Goal: Information Seeking & Learning: Stay updated

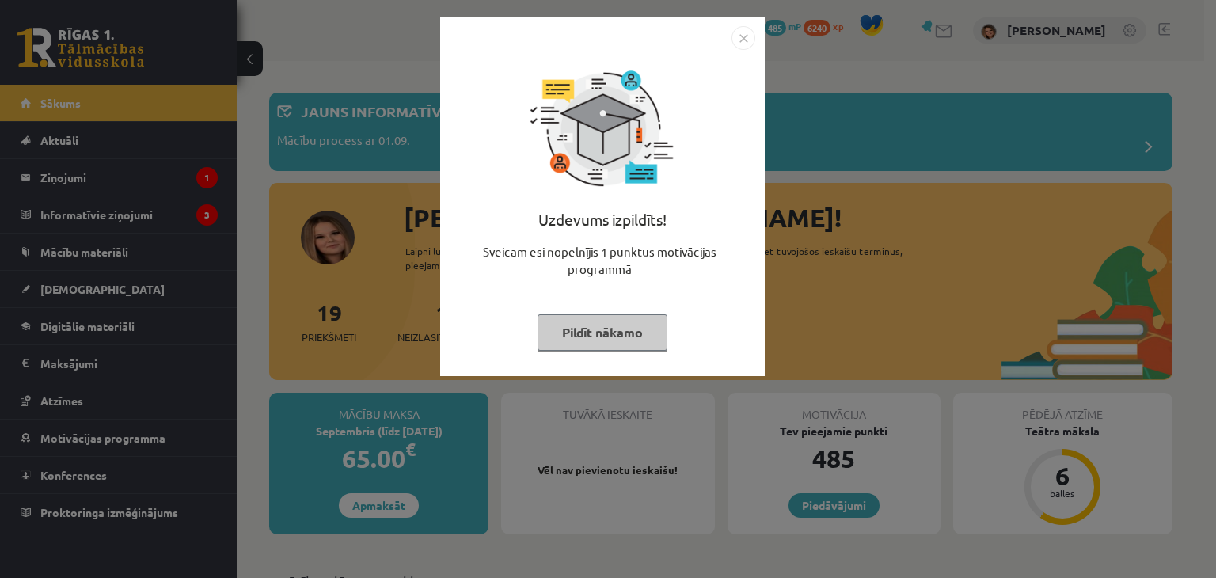
click at [589, 341] on button "Pildīt nākamo" at bounding box center [603, 332] width 130 height 36
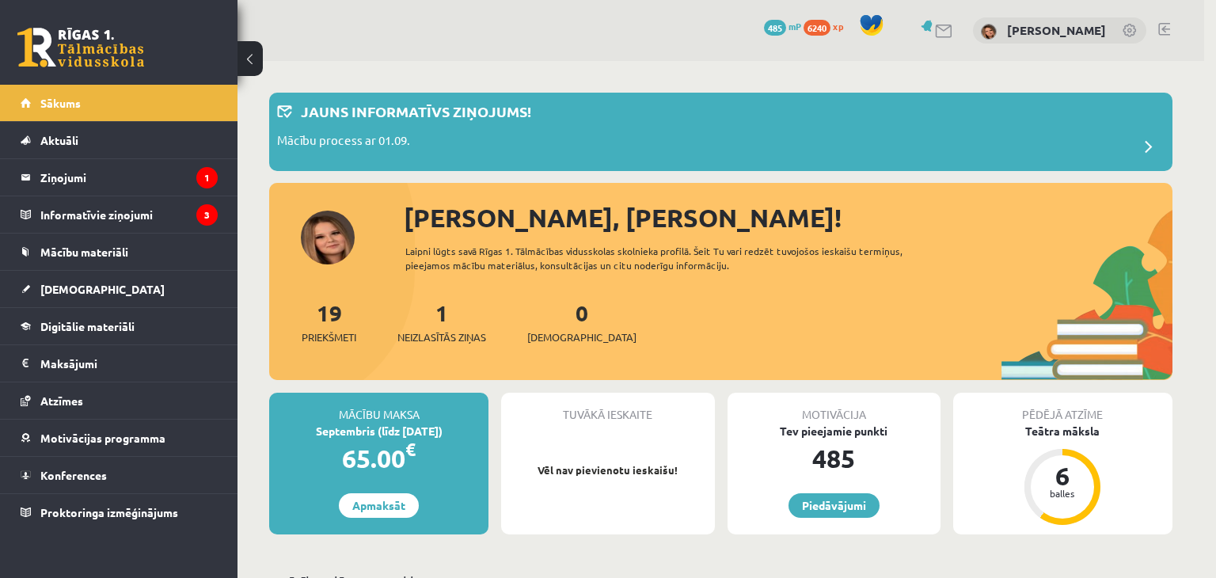
click at [589, 341] on body "0 Dāvanas 485 mP 6240 xp Kendija Anete Kraukle Sākums Aktuāli Kā mācīties eSKOL…" at bounding box center [608, 289] width 1216 height 578
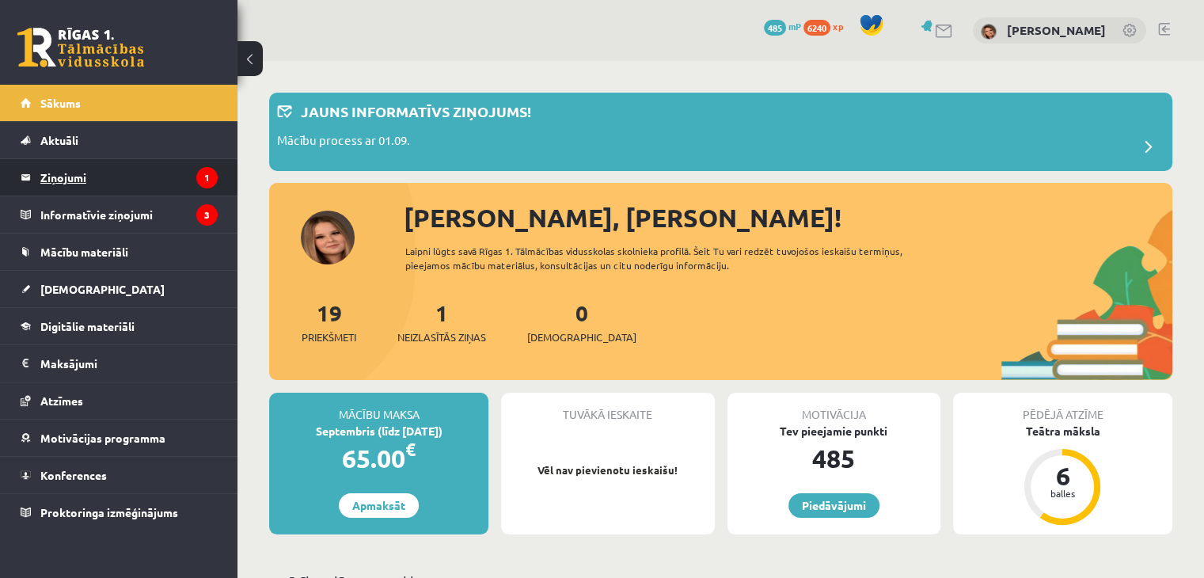
click at [153, 176] on legend "Ziņojumi 1" at bounding box center [128, 177] width 177 height 36
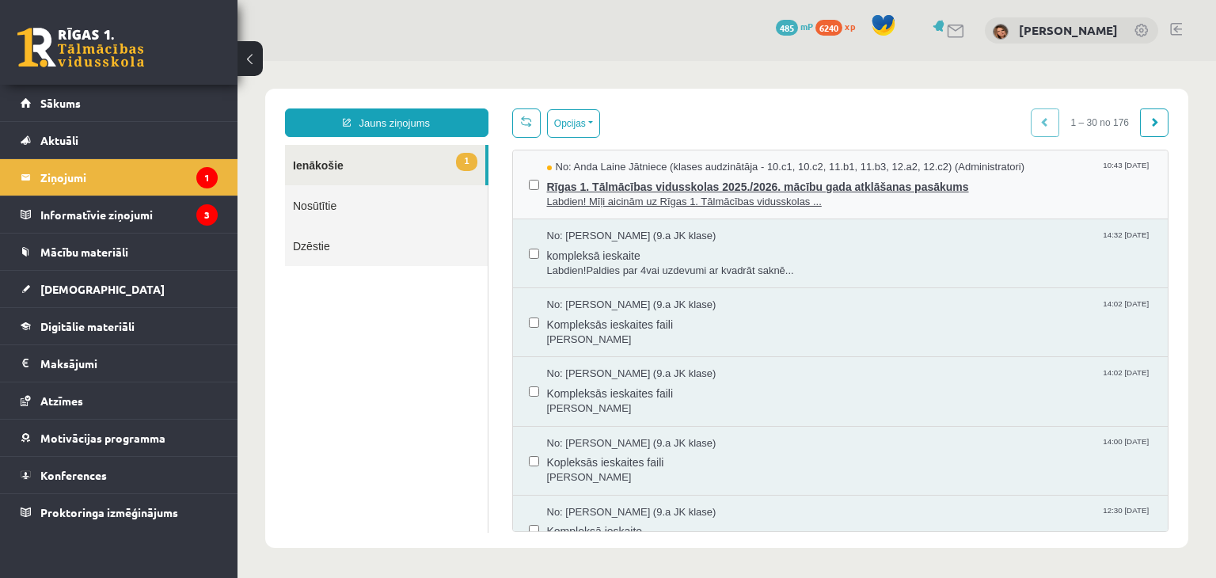
click at [639, 188] on span "Rīgas 1. Tālmācības vidusskolas 2025./2026. mācību gada atklāšanas pasākums" at bounding box center [850, 185] width 606 height 20
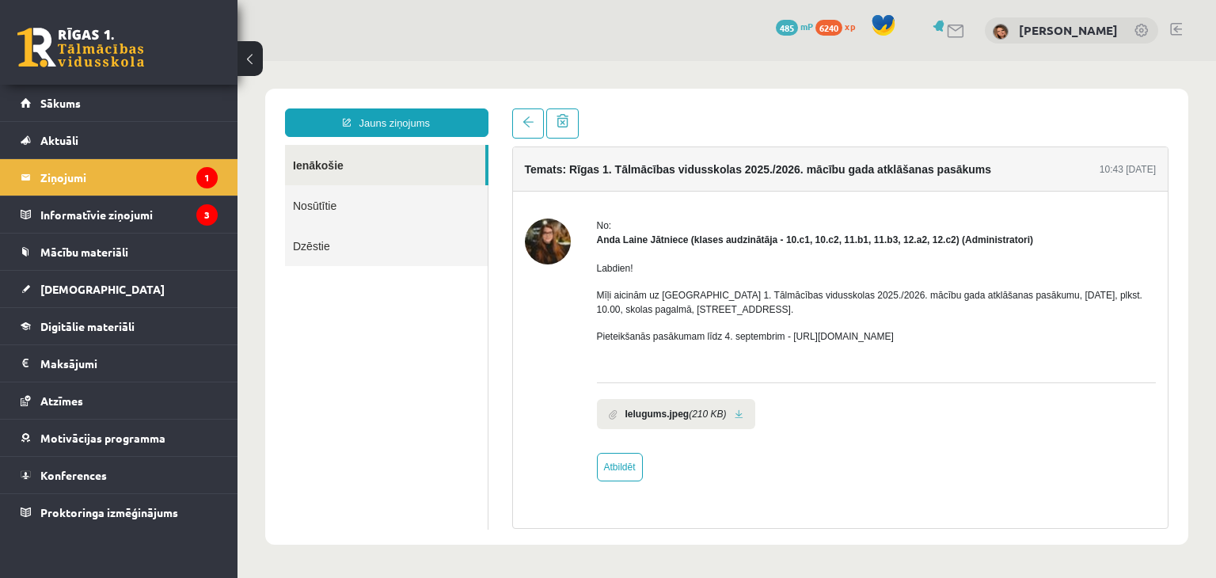
click at [866, 430] on div "Ielugums.jpeg (210 KB)" at bounding box center [877, 409] width 560 height 55
click at [125, 180] on legend "Ziņojumi 1" at bounding box center [128, 177] width 177 height 36
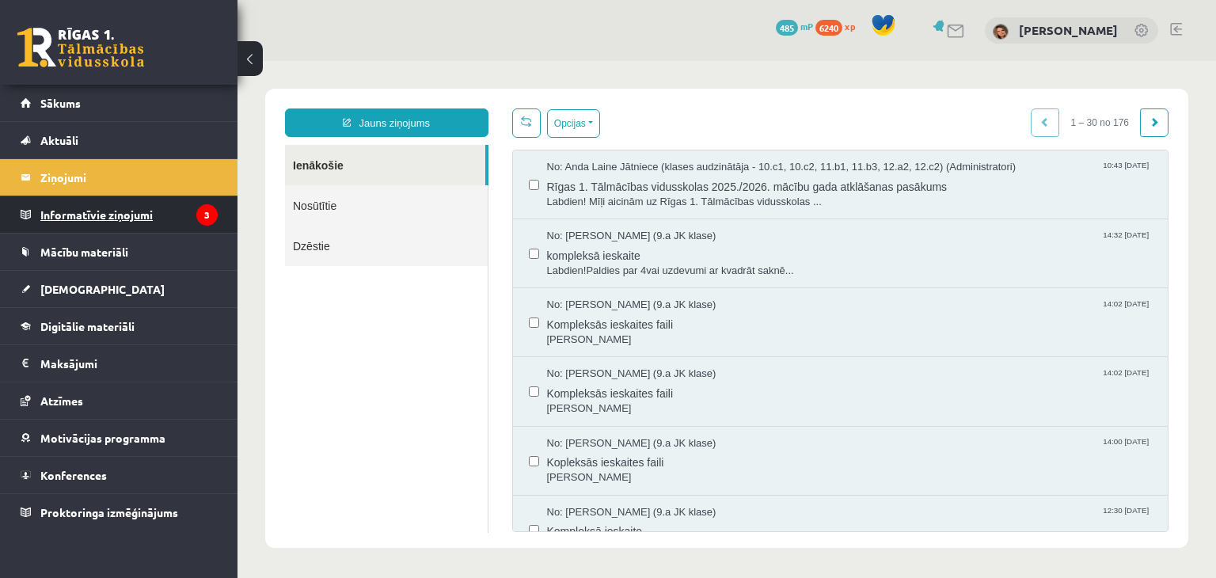
click at [147, 218] on legend "Informatīvie ziņojumi 3" at bounding box center [128, 214] width 177 height 36
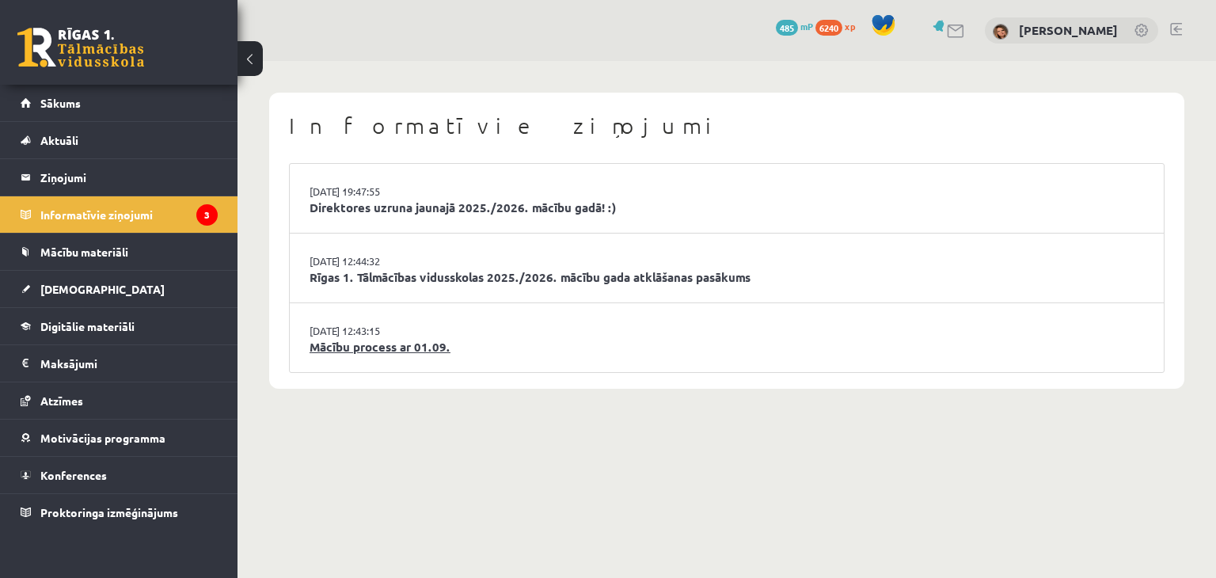
click at [398, 348] on link "Mācību process ar 01.09." at bounding box center [727, 347] width 835 height 18
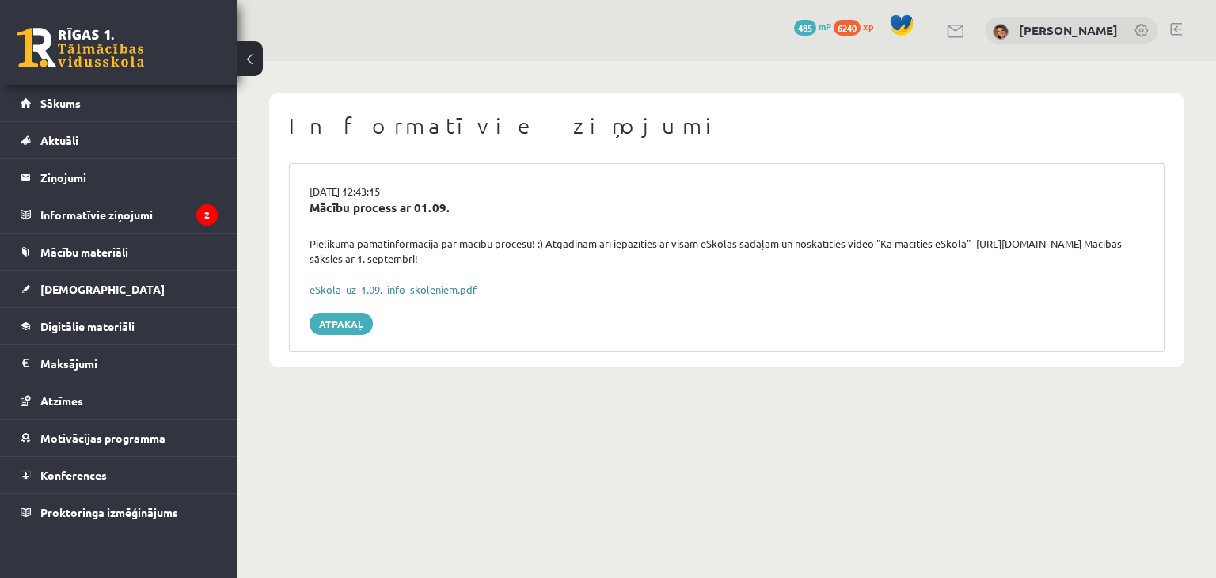
click at [403, 292] on link "eSkola_uz_1.09._info_skolēniem.pdf" at bounding box center [393, 289] width 167 height 13
click at [125, 212] on legend "Informatīvie ziņojumi 2" at bounding box center [128, 214] width 177 height 36
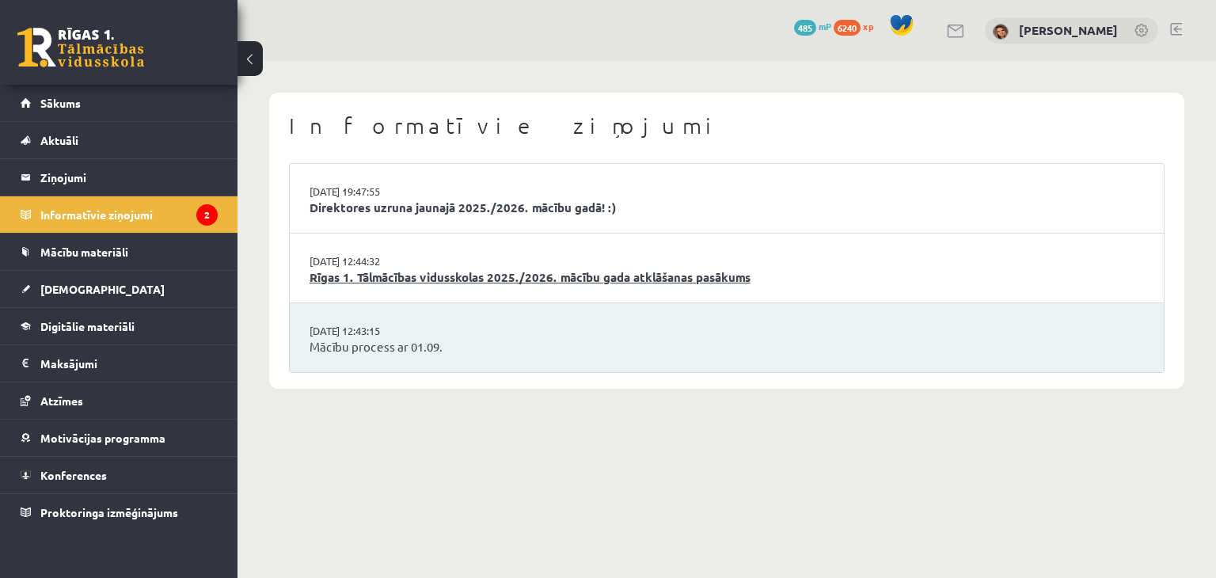
click at [396, 276] on link "Rīgas 1. Tālmācības vidusskolas 2025./2026. mācību gada atklāšanas pasākums" at bounding box center [727, 277] width 835 height 18
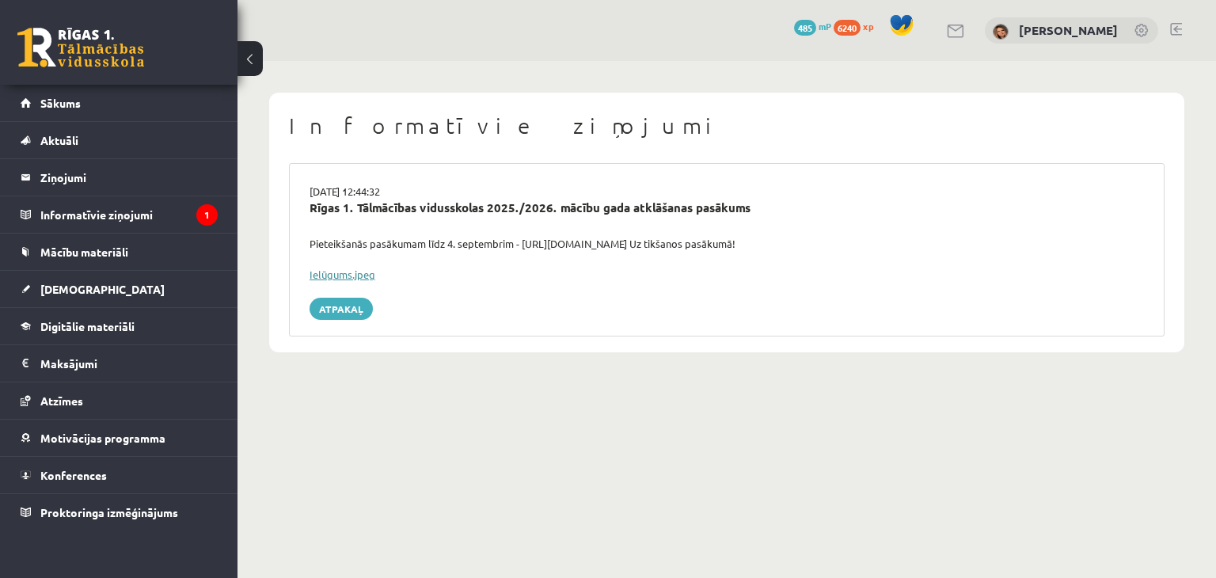
click at [339, 273] on link "Ielūgums.jpeg" at bounding box center [343, 274] width 66 height 13
click at [177, 211] on legend "Informatīvie ziņojumi 1" at bounding box center [128, 214] width 177 height 36
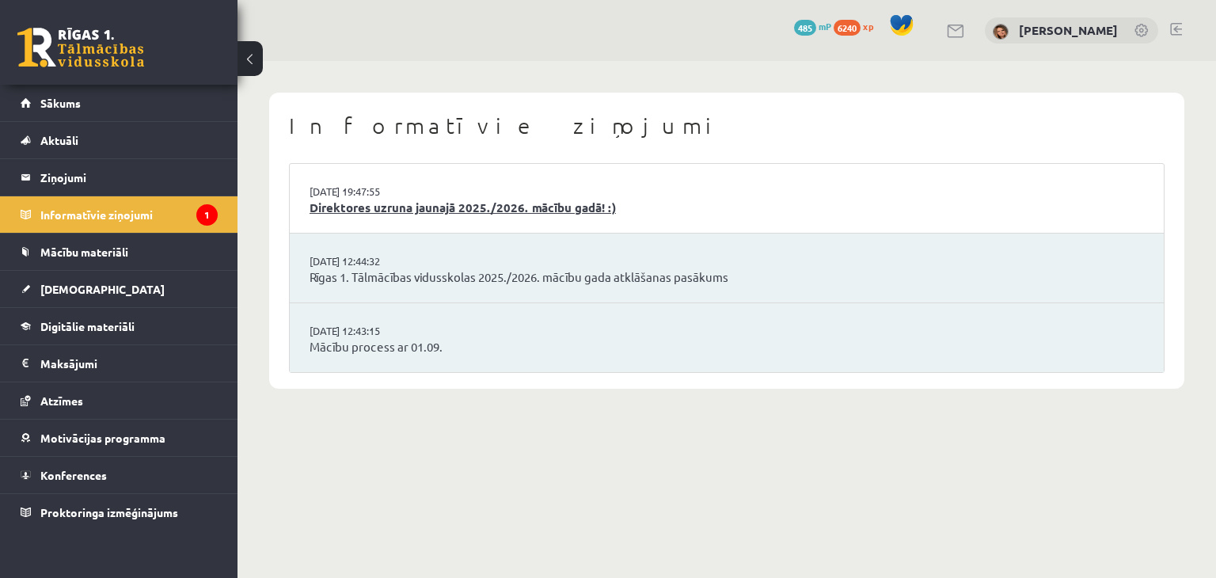
click at [389, 215] on link "Direktores uzruna jaunajā 2025./2026. mācību gadā! :)" at bounding box center [727, 208] width 835 height 18
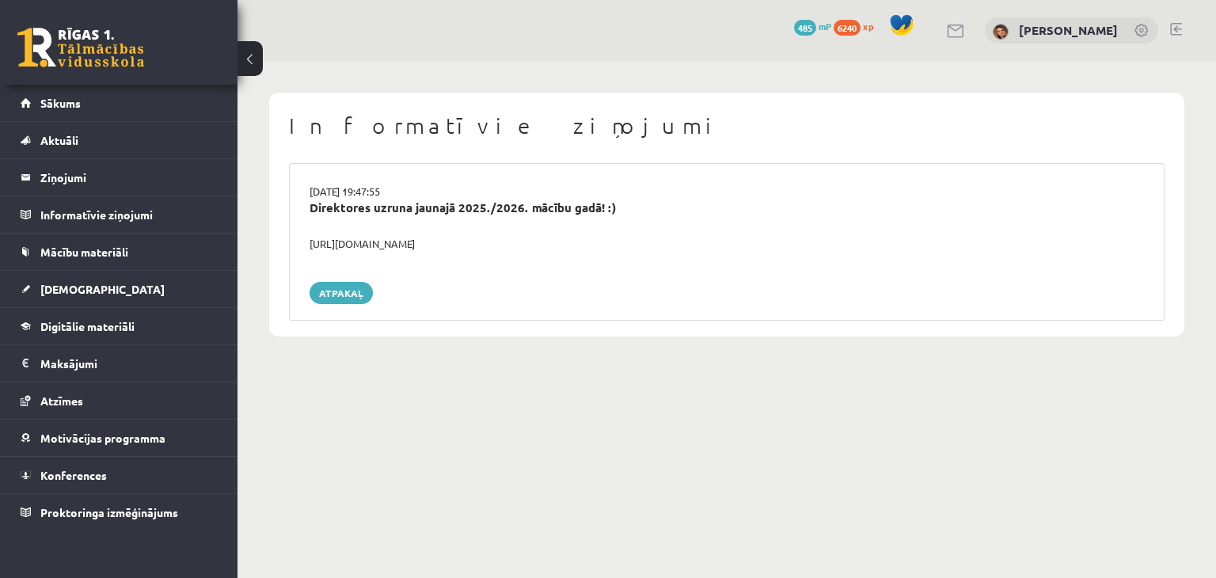
click at [409, 213] on div "Direktores uzruna jaunajā 2025./2026. mācību gadā! :)" at bounding box center [727, 208] width 835 height 18
click at [404, 243] on div "https://youtube.com/shorts/lM8RsWyzCn4" at bounding box center [727, 244] width 858 height 16
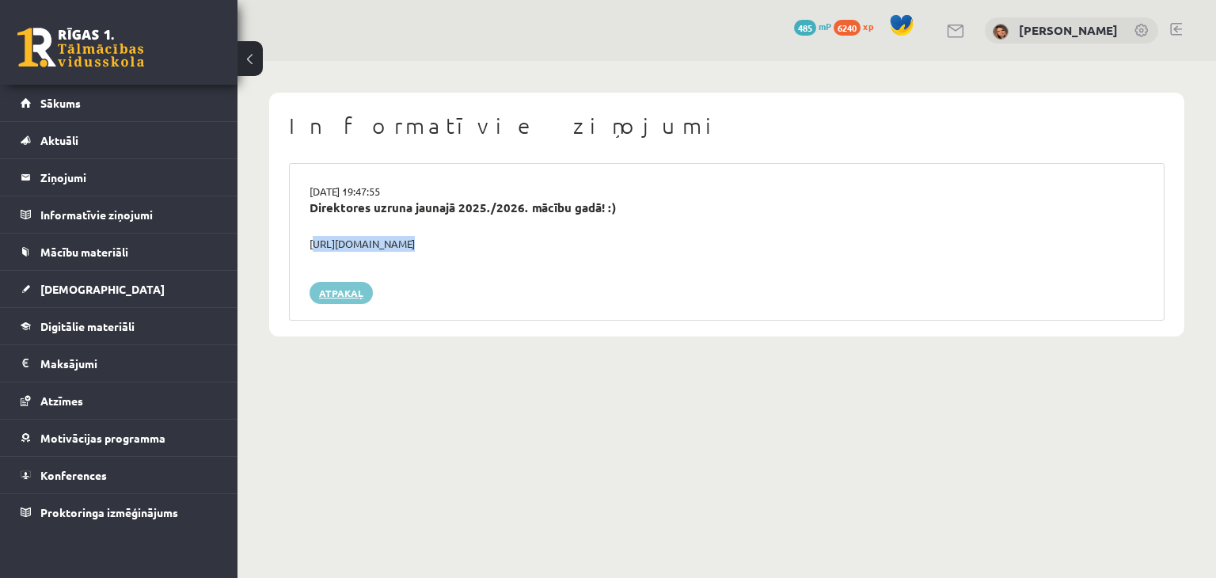
click at [326, 293] on link "Atpakaļ" at bounding box center [341, 293] width 63 height 22
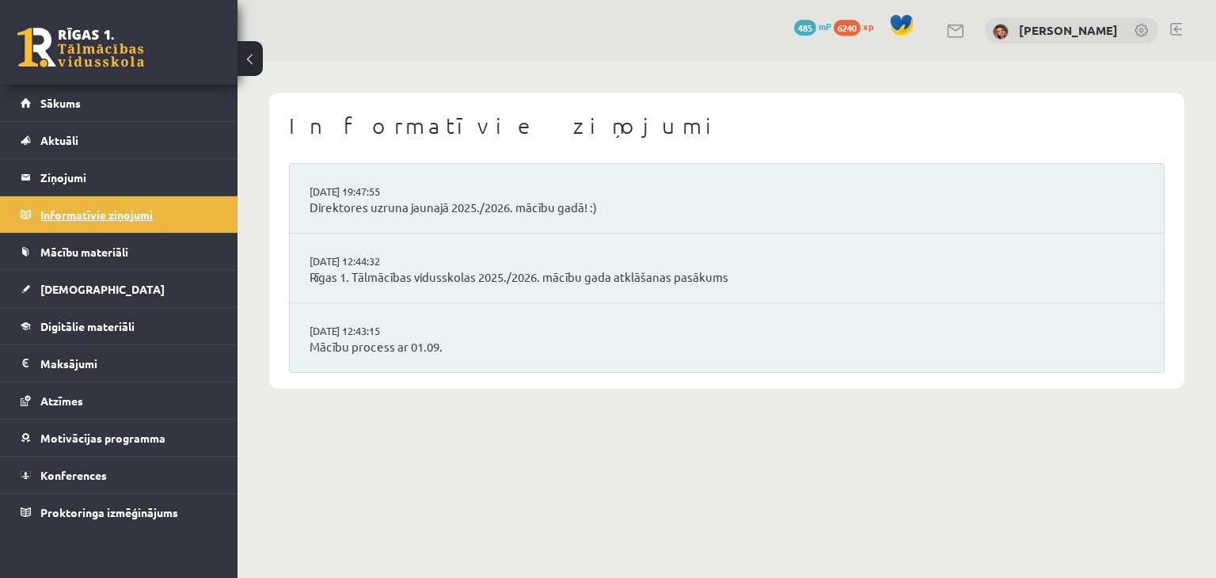
click at [127, 219] on legend "Informatīvie ziņojumi 0" at bounding box center [128, 214] width 177 height 36
click at [48, 101] on span "Sākums" at bounding box center [60, 103] width 40 height 14
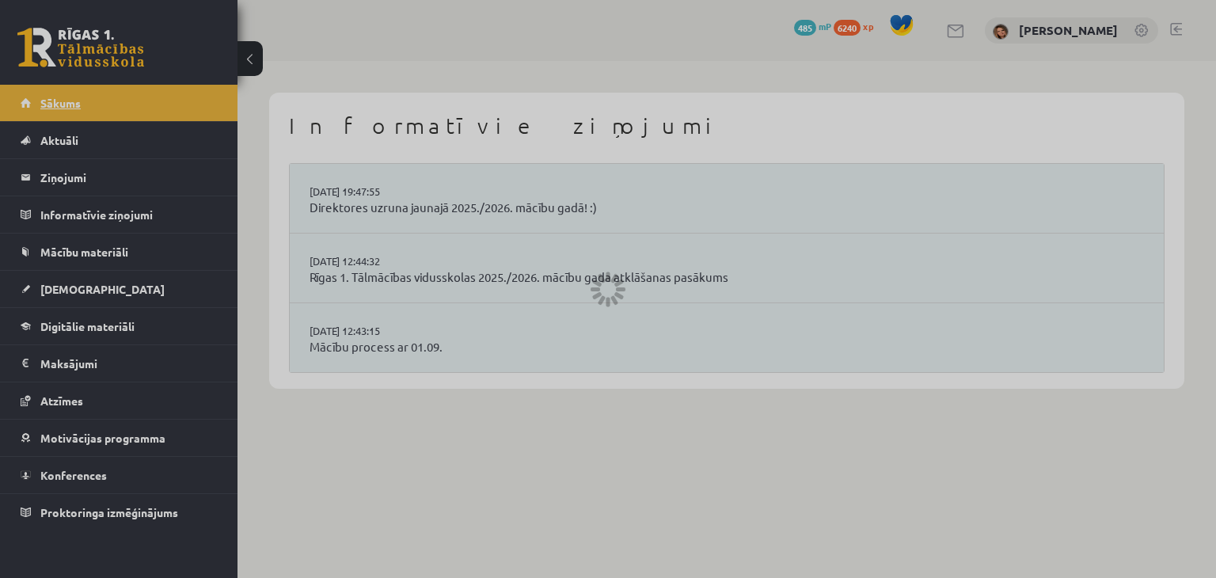
click at [48, 101] on div at bounding box center [608, 289] width 1216 height 578
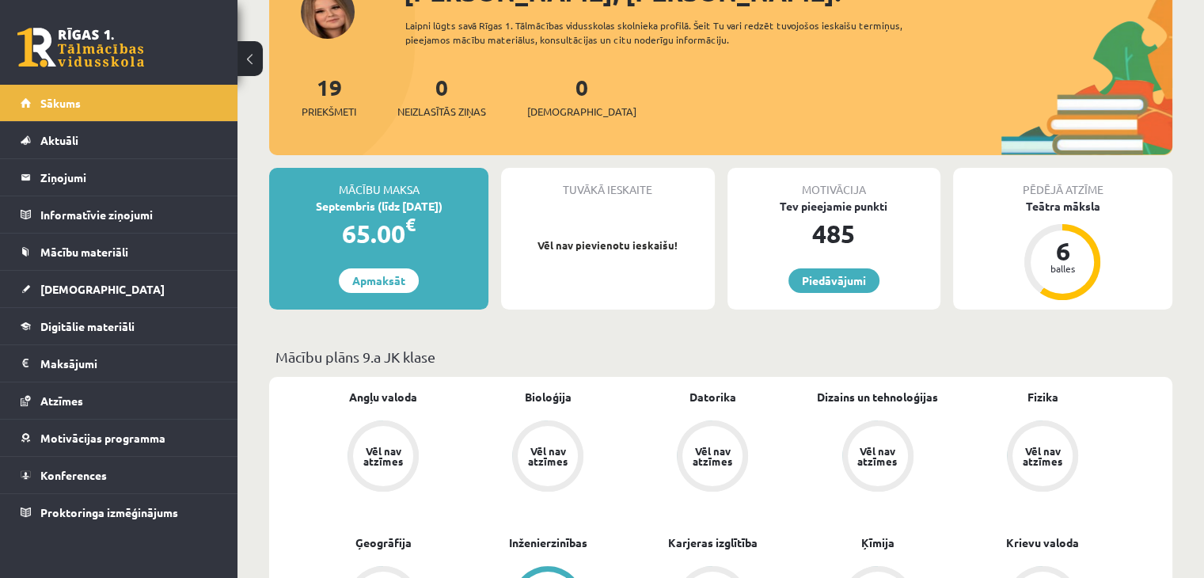
scroll to position [51, 0]
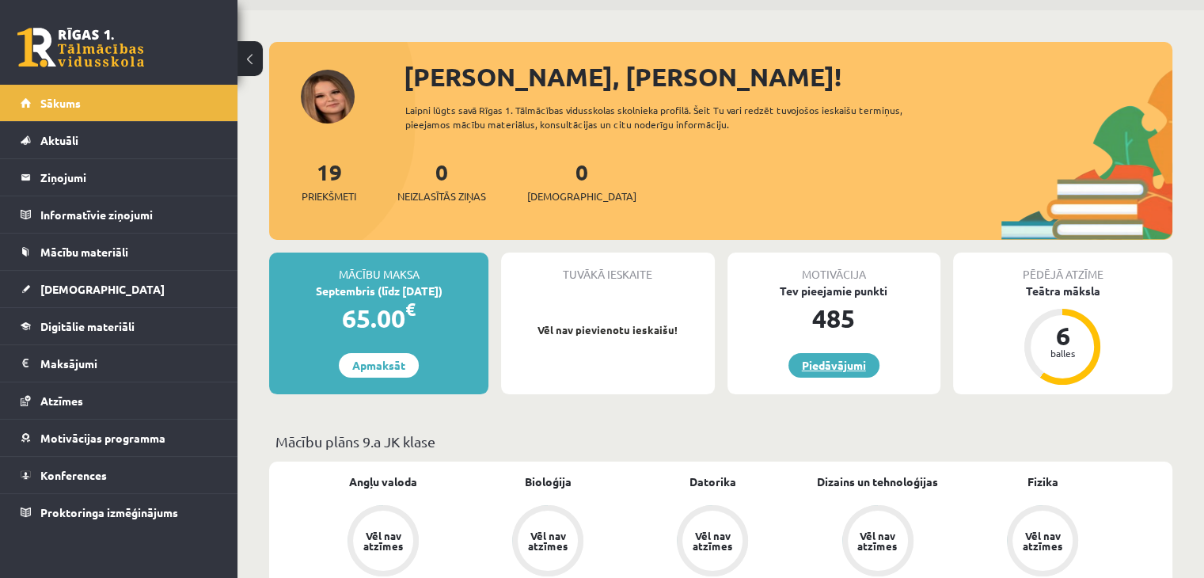
click at [831, 368] on link "Piedāvājumi" at bounding box center [834, 365] width 91 height 25
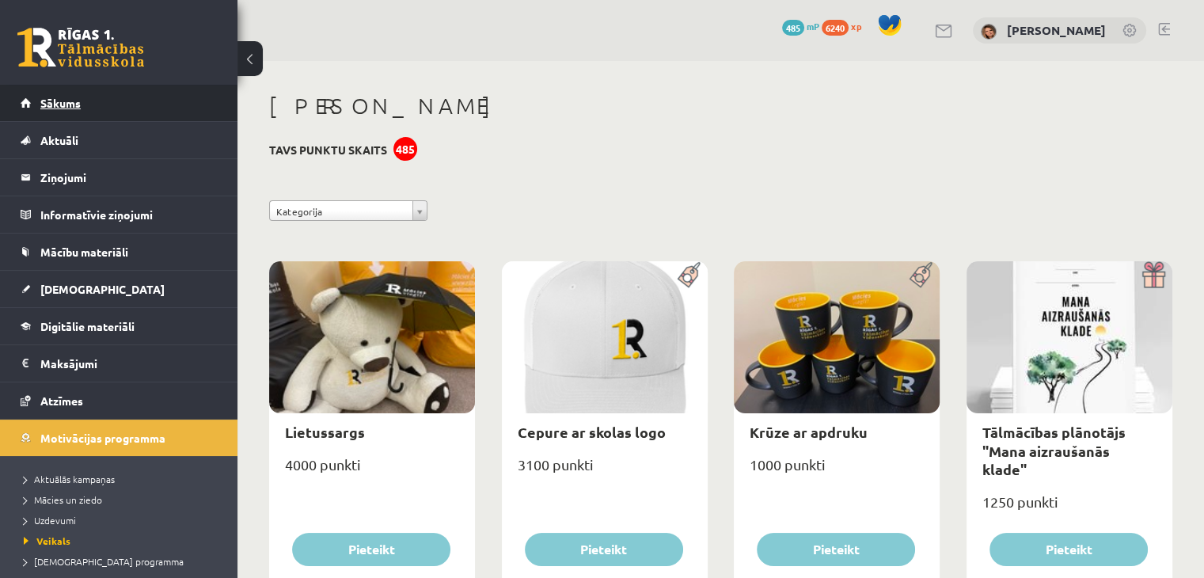
click at [70, 99] on span "Sākums" at bounding box center [60, 103] width 40 height 14
